Goal: Task Accomplishment & Management: Use online tool/utility

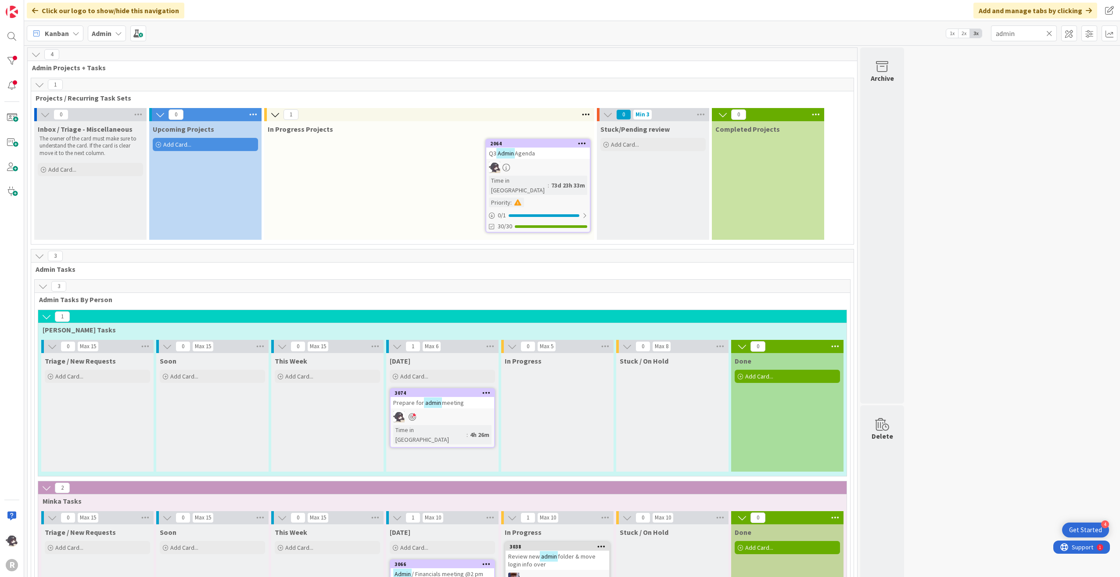
scroll to position [188, 0]
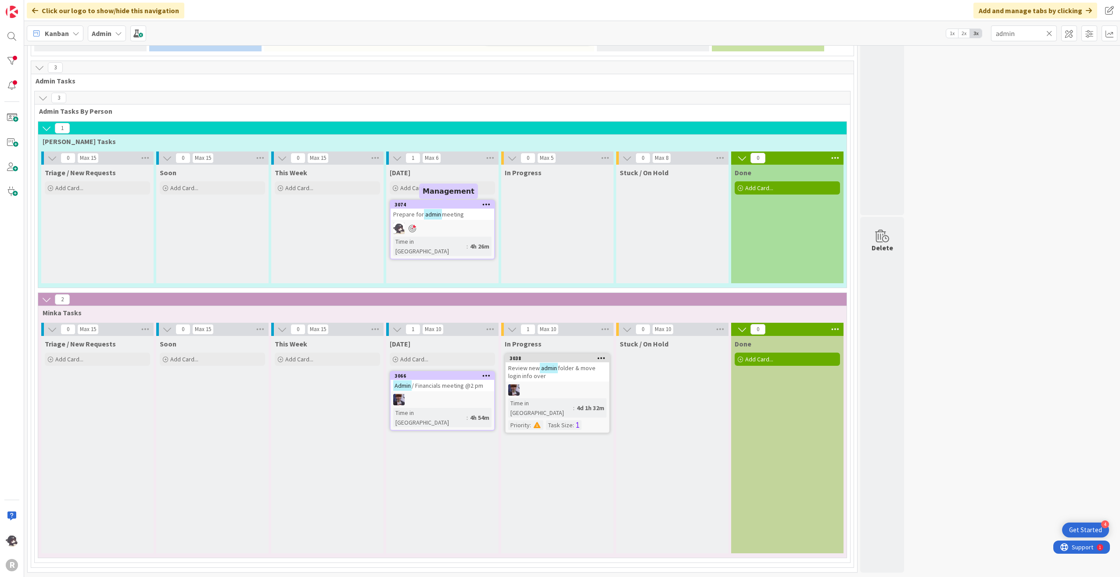
click at [431, 204] on div "3074" at bounding box center [445, 204] width 100 height 6
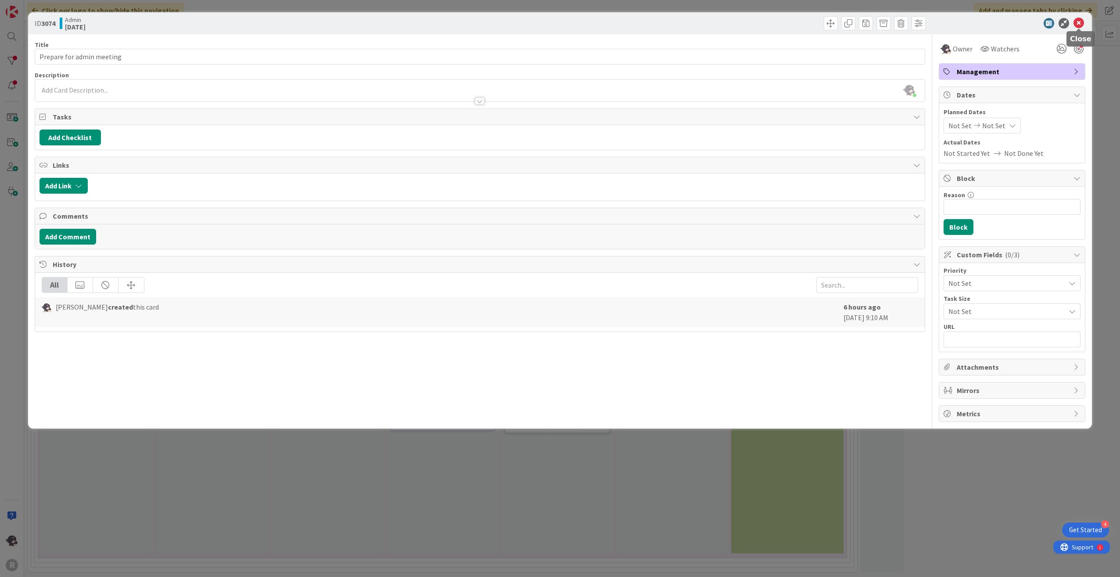
click at [1082, 23] on icon at bounding box center [1079, 23] width 11 height 11
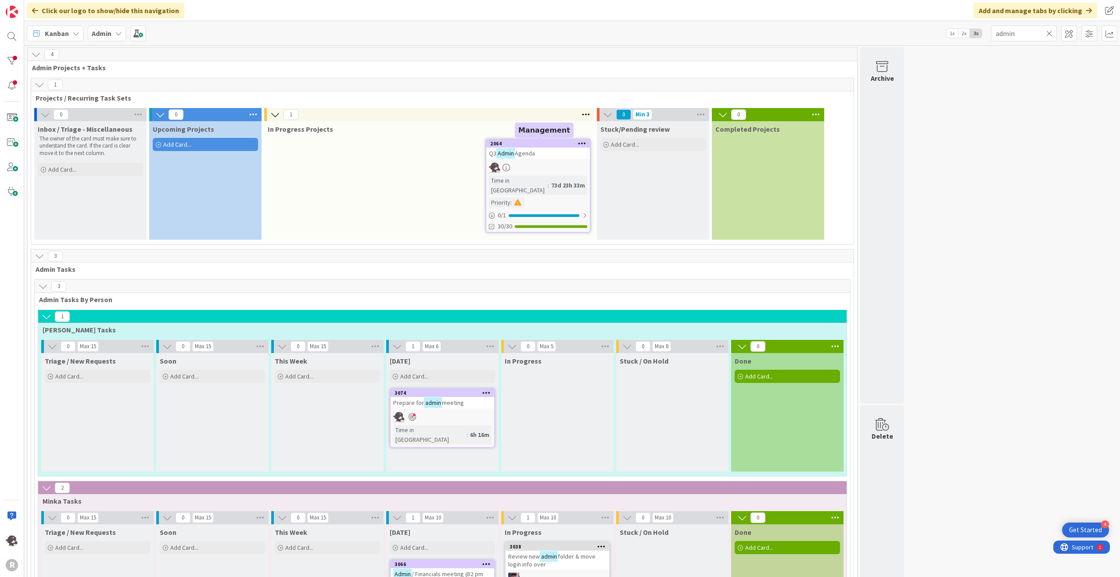
click at [519, 140] on div "2064" at bounding box center [538, 144] width 104 height 8
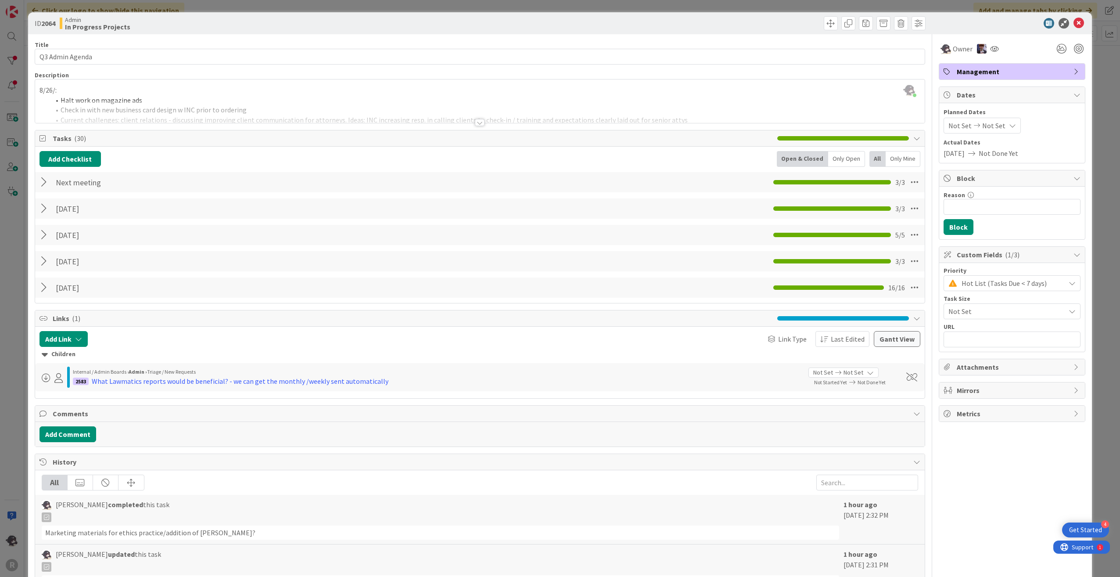
click at [47, 182] on div at bounding box center [45, 182] width 11 height 16
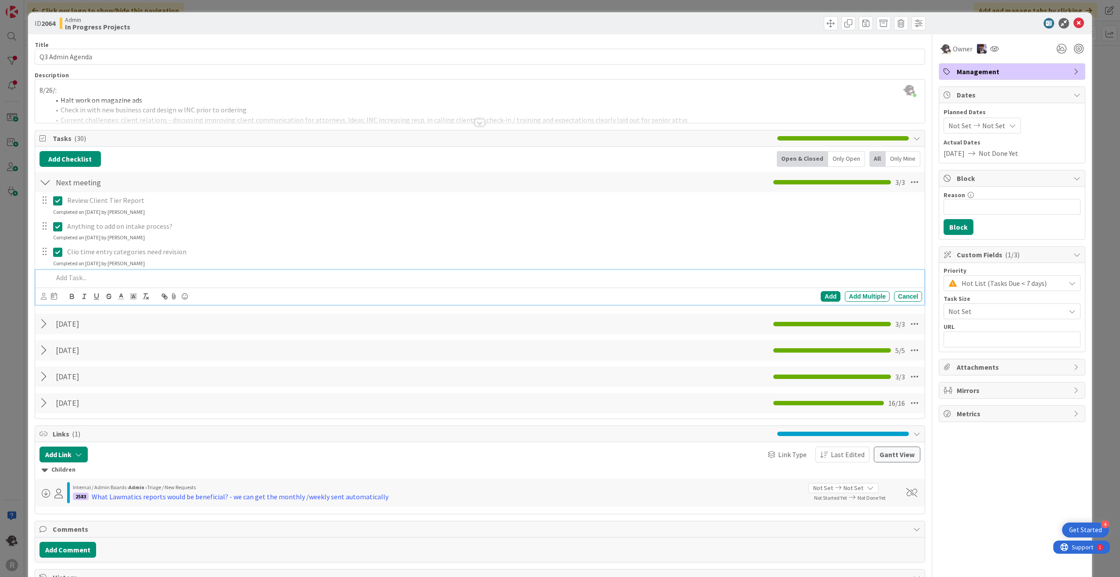
click at [75, 280] on p at bounding box center [486, 278] width 866 height 10
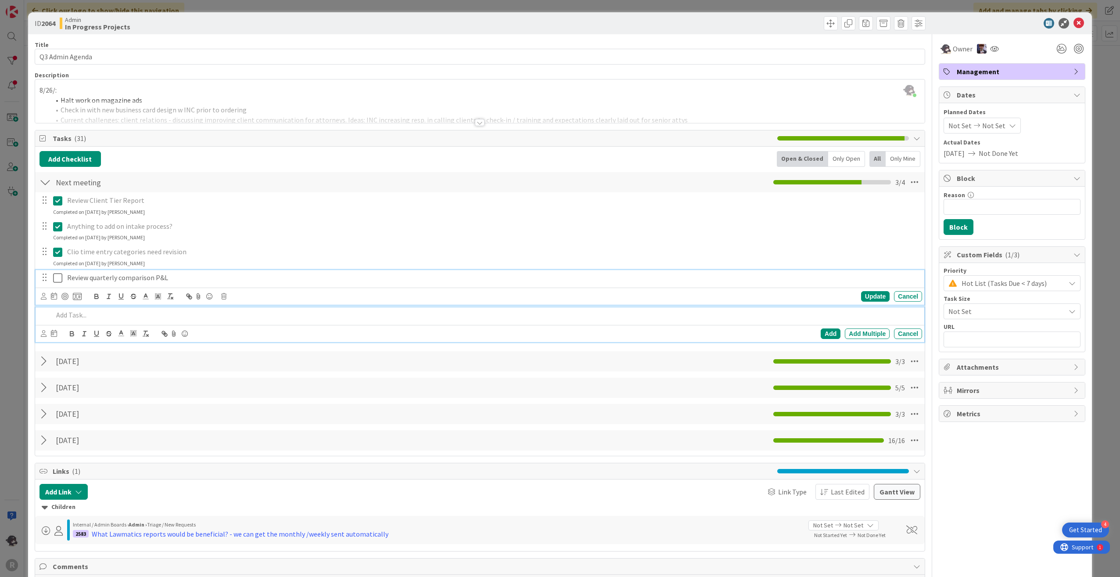
click at [60, 279] on icon at bounding box center [57, 278] width 9 height 11
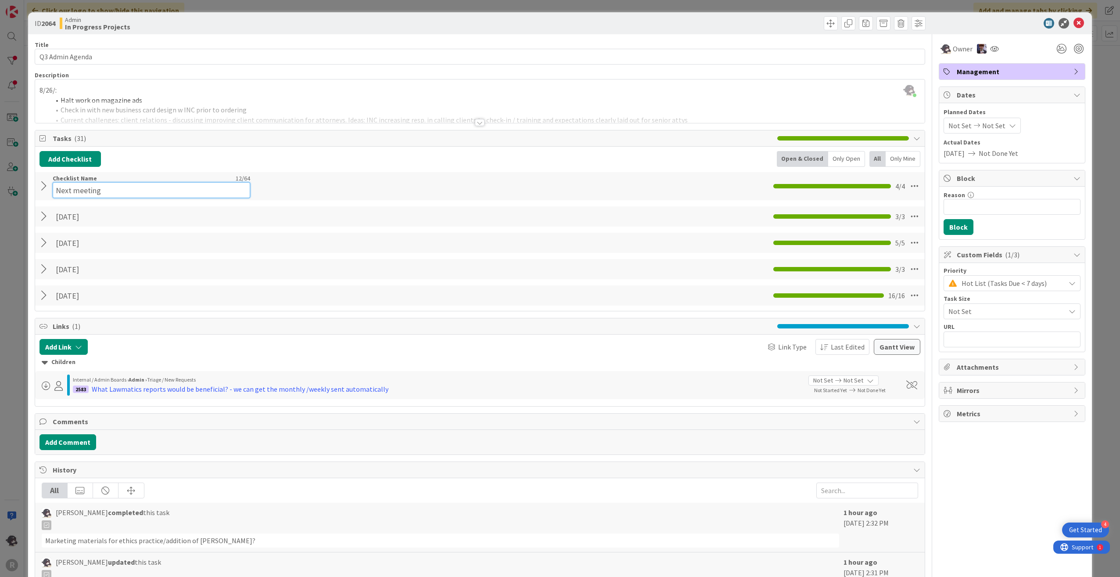
click at [94, 180] on div "Checklist Name 12 / 64 Next meeting" at bounding box center [152, 186] width 198 height 24
drag, startPoint x: 110, startPoint y: 188, endPoint x: 35, endPoint y: 201, distance: 75.8
click at [35, 201] on div "Add Checklist Open & Closed Only Open All Only Mine Next meeting Checklist Name…" at bounding box center [480, 229] width 890 height 164
type input "[DATE]"
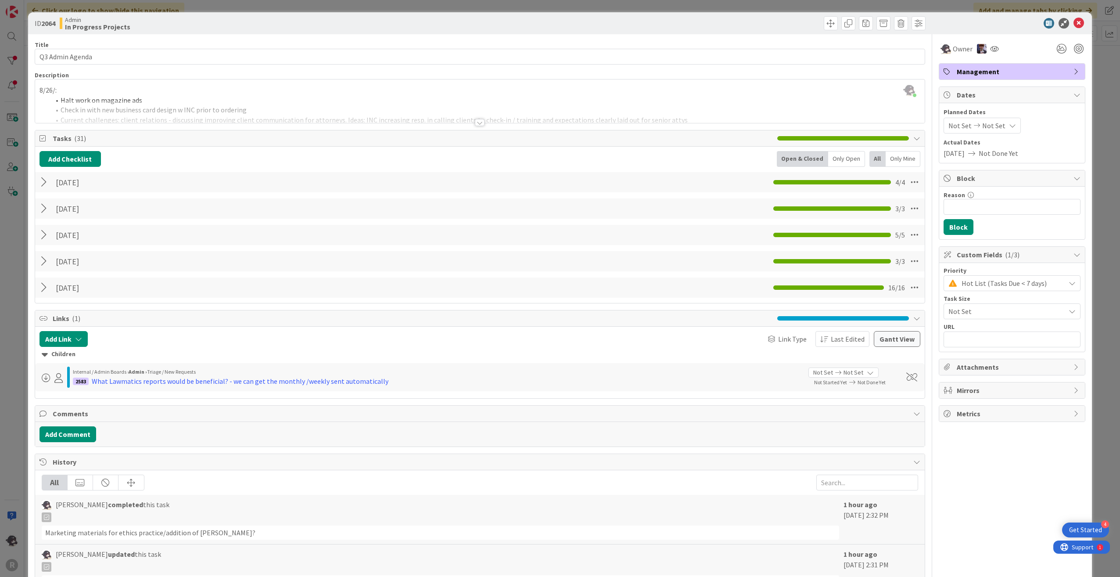
click at [43, 183] on div at bounding box center [45, 182] width 11 height 16
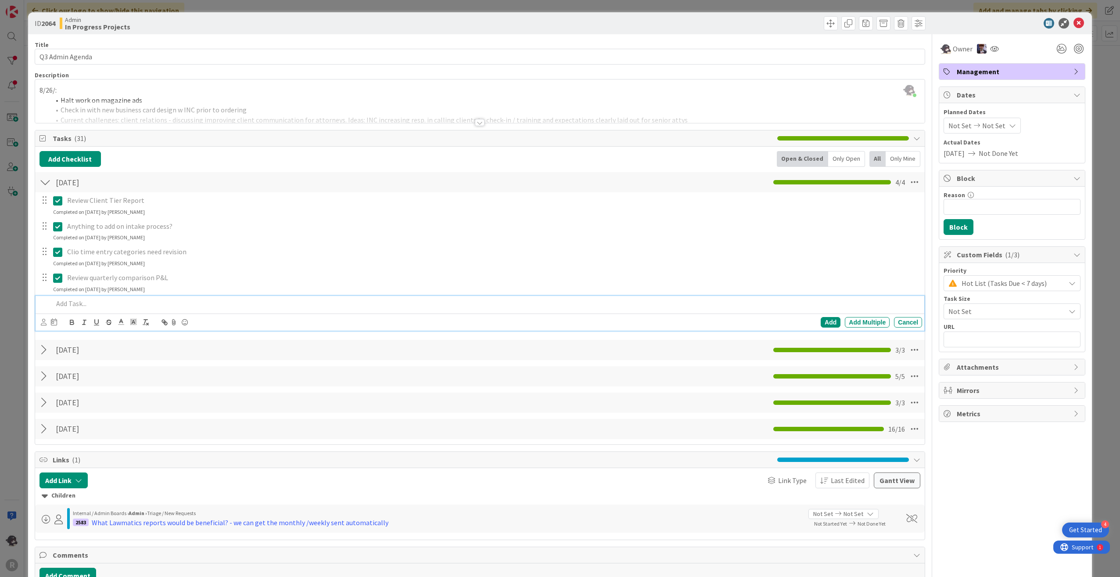
click at [67, 300] on p at bounding box center [486, 303] width 866 height 10
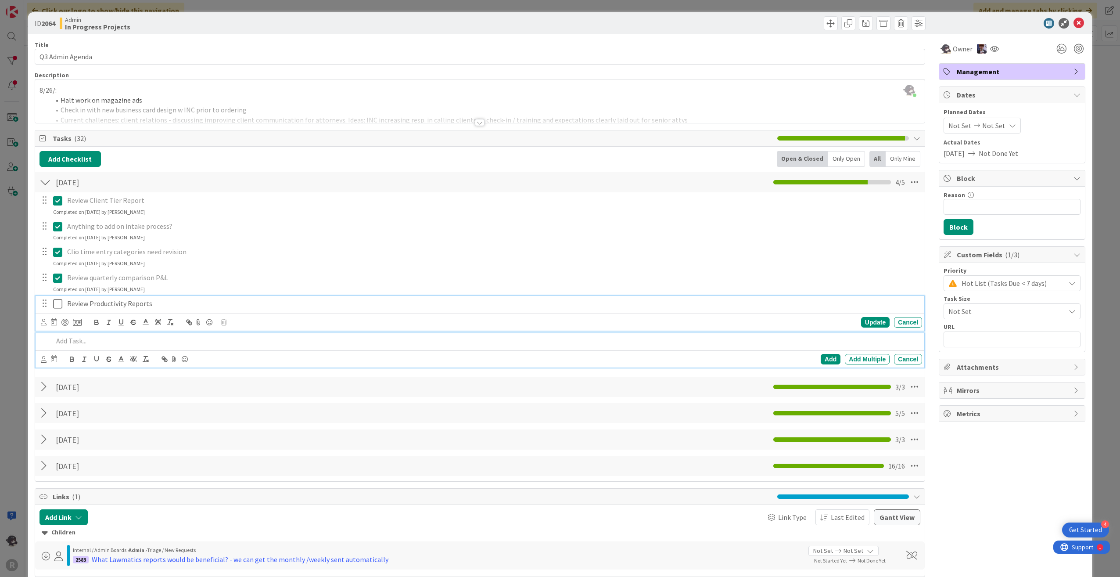
click at [58, 305] on icon at bounding box center [57, 303] width 9 height 11
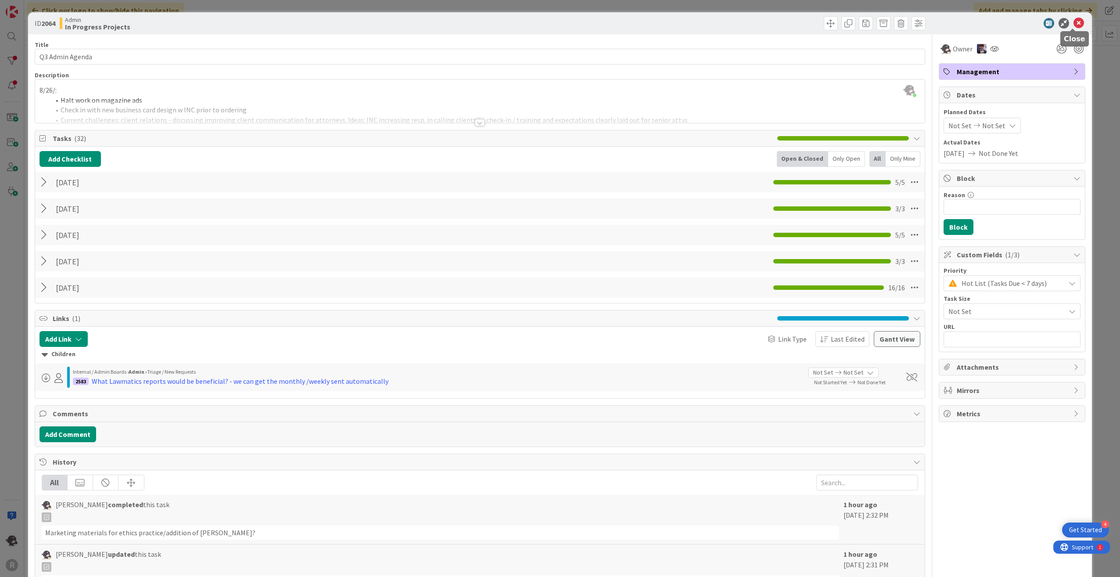
click at [1075, 25] on icon at bounding box center [1079, 23] width 11 height 11
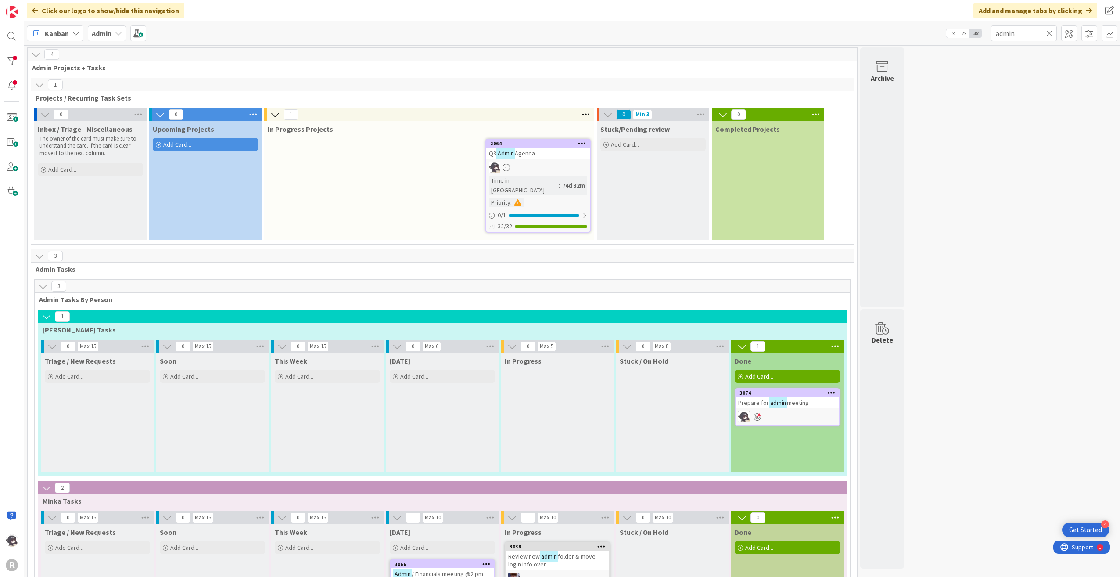
click at [1052, 33] on icon at bounding box center [1049, 33] width 6 height 8
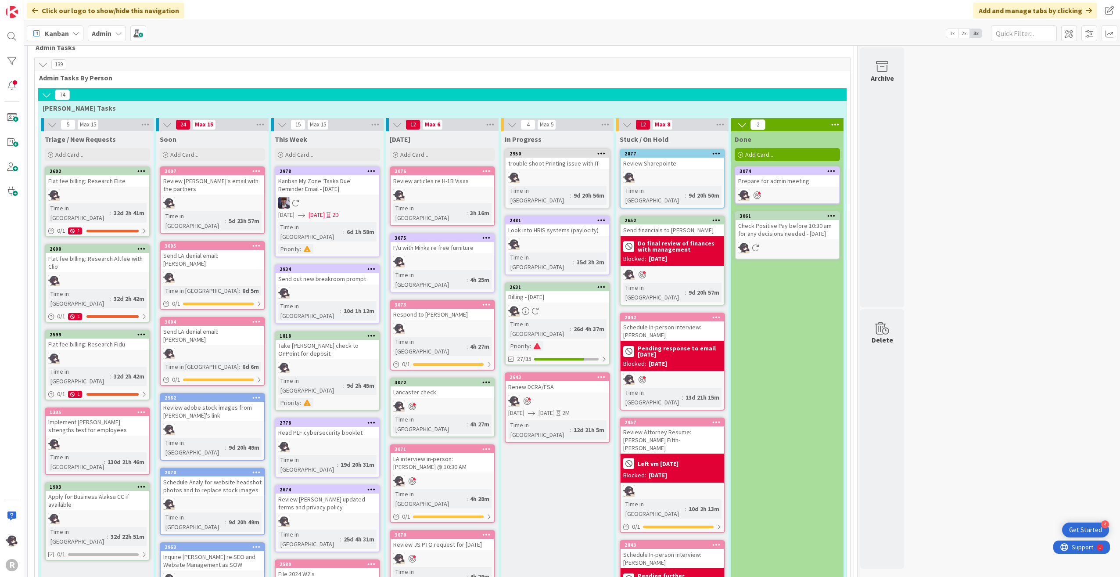
scroll to position [571, 0]
